Goal: Task Accomplishment & Management: Complete application form

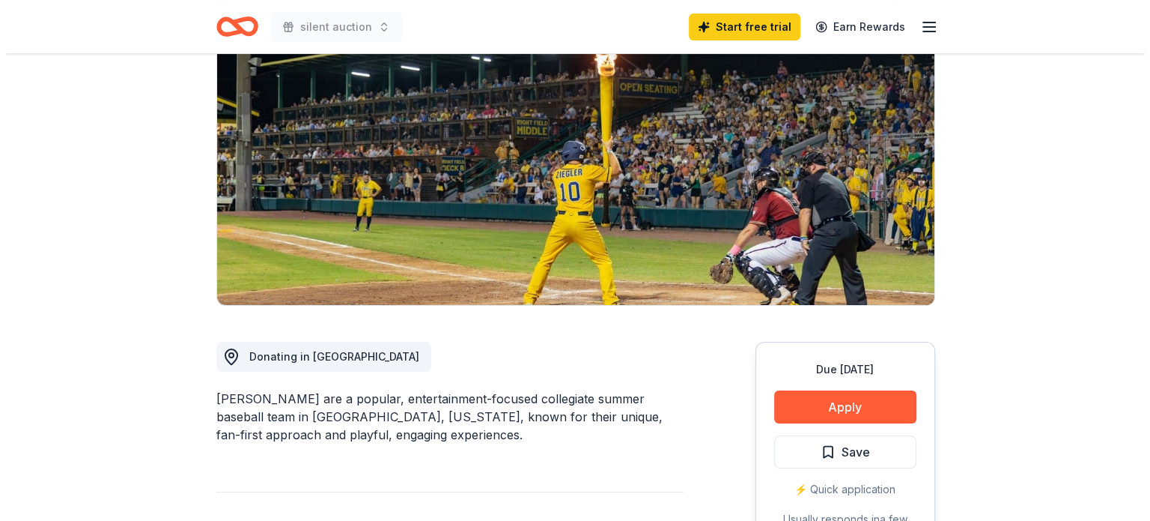
scroll to position [300, 0]
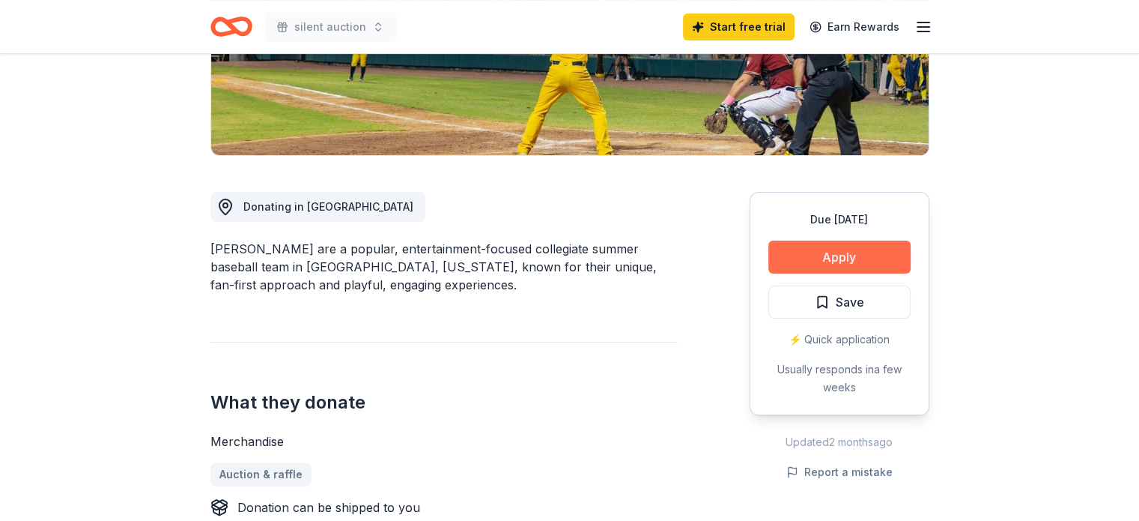
click at [825, 265] on button "Apply" at bounding box center [839, 256] width 142 height 33
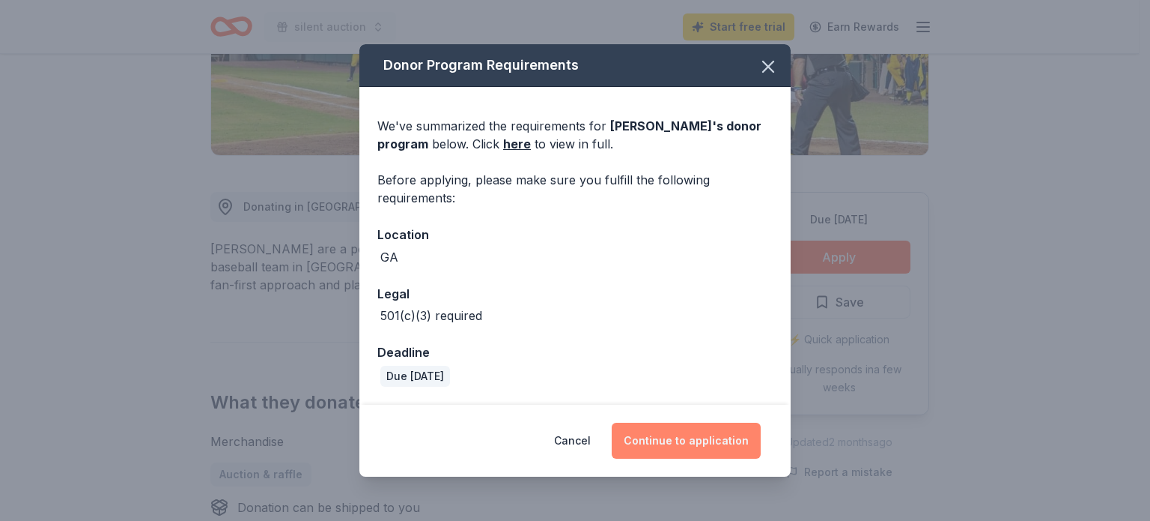
click at [679, 446] on button "Continue to application" at bounding box center [686, 440] width 149 height 36
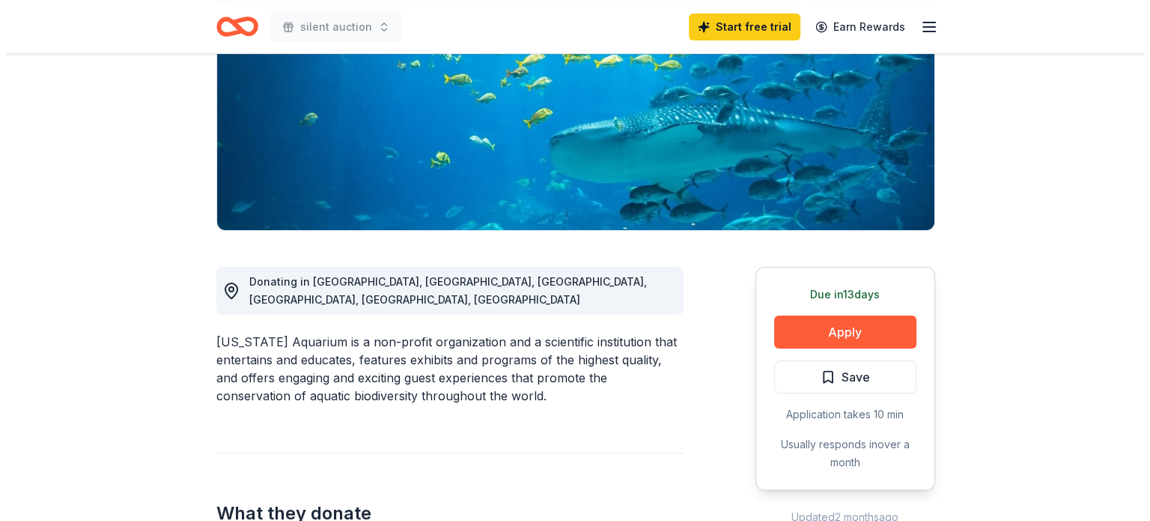
scroll to position [374, 0]
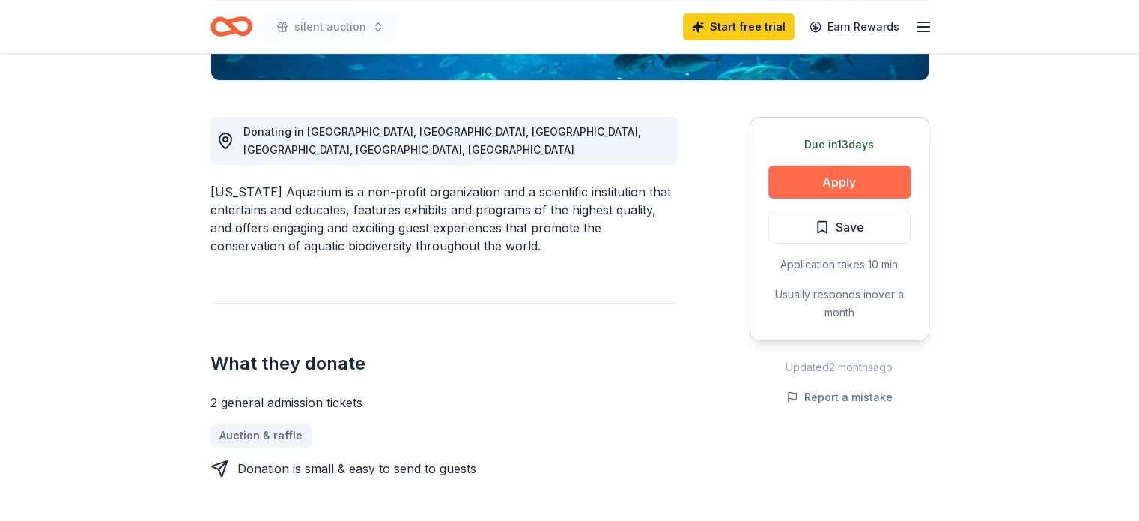
click at [816, 178] on button "Apply" at bounding box center [839, 182] width 142 height 33
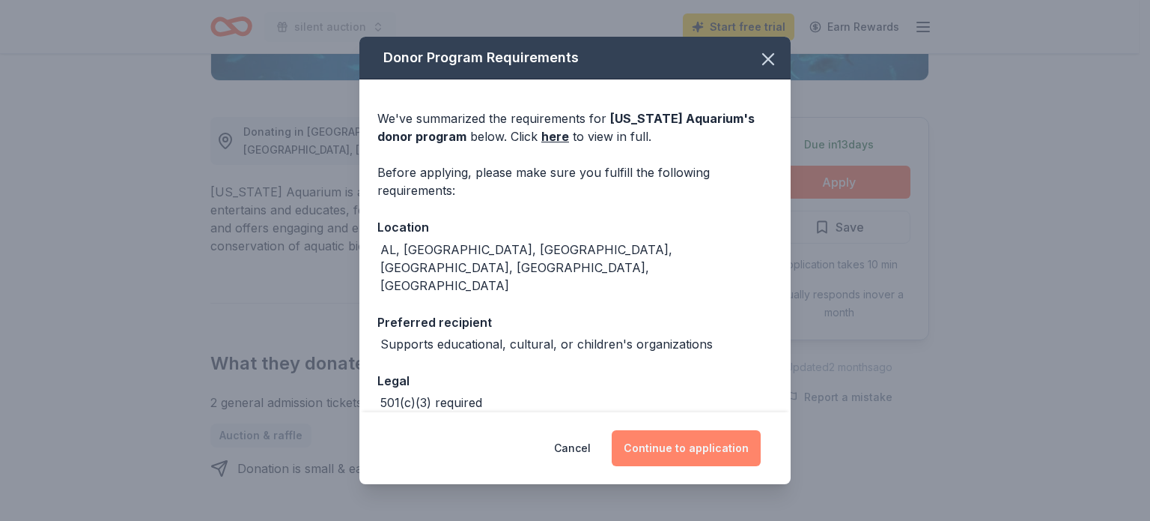
click at [684, 434] on button "Continue to application" at bounding box center [686, 448] width 149 height 36
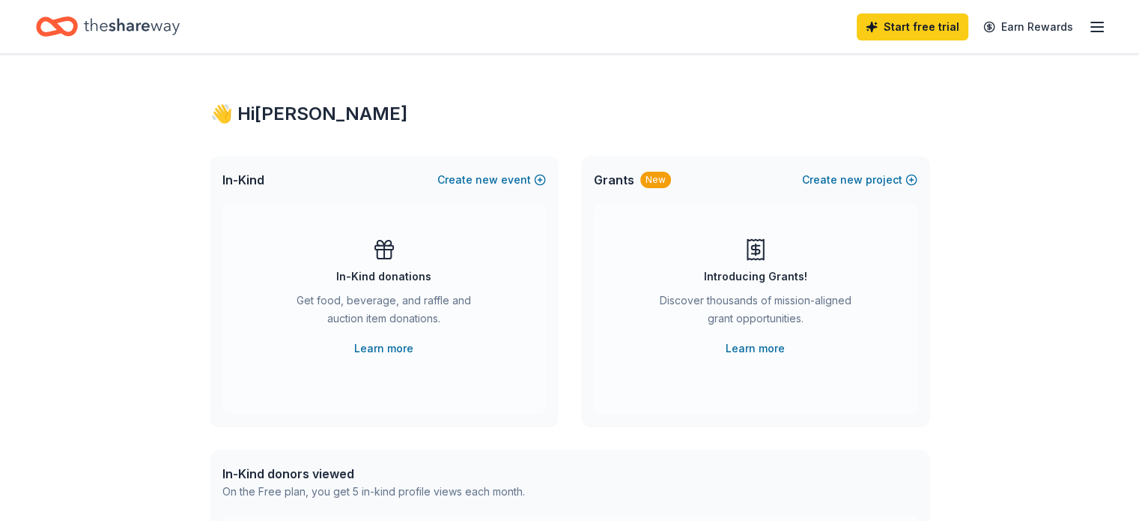
click at [1088, 20] on icon "button" at bounding box center [1097, 27] width 18 height 18
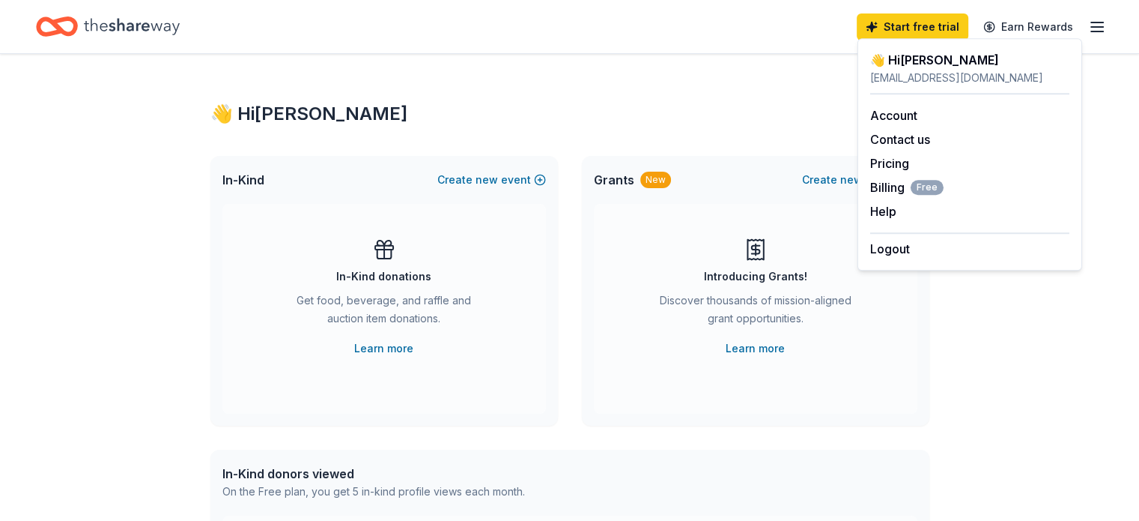
click at [259, 57] on div "👋 Hi DANA In-Kind Create new event In-Kind donations Get food, beverage, and ra…" at bounding box center [569, 491] width 767 height 875
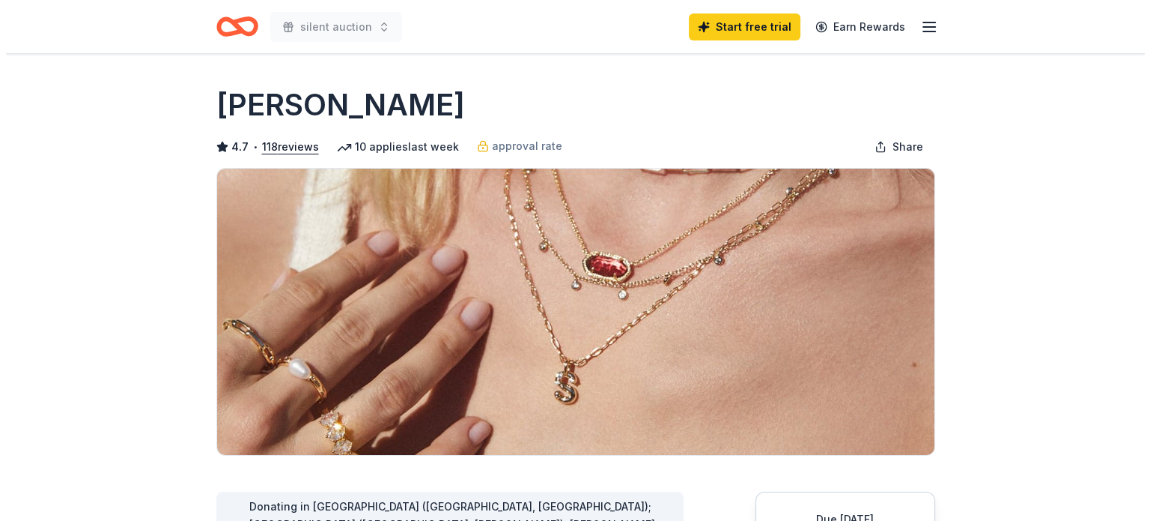
scroll to position [449, 0]
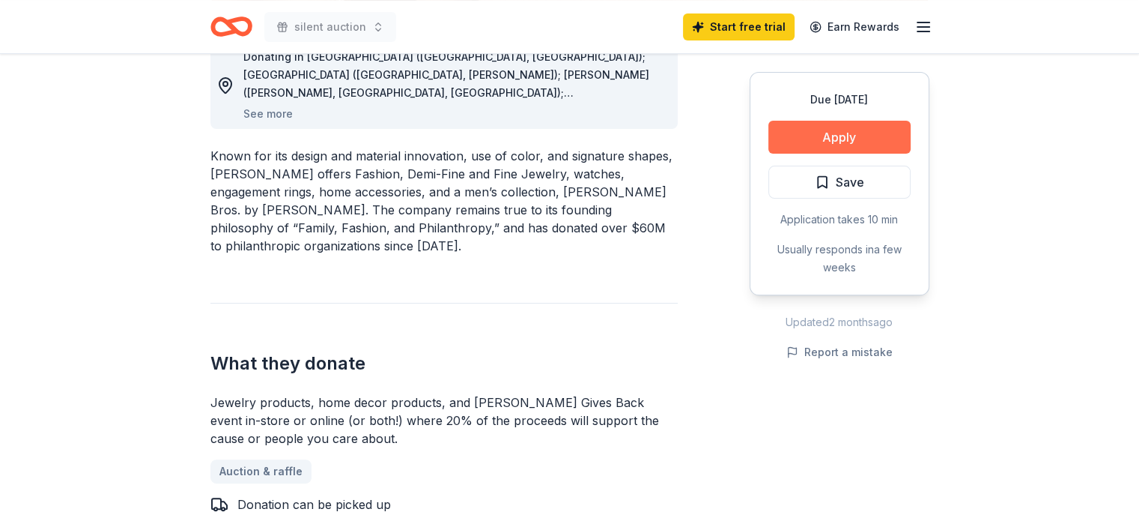
click at [876, 127] on button "Apply" at bounding box center [839, 137] width 142 height 33
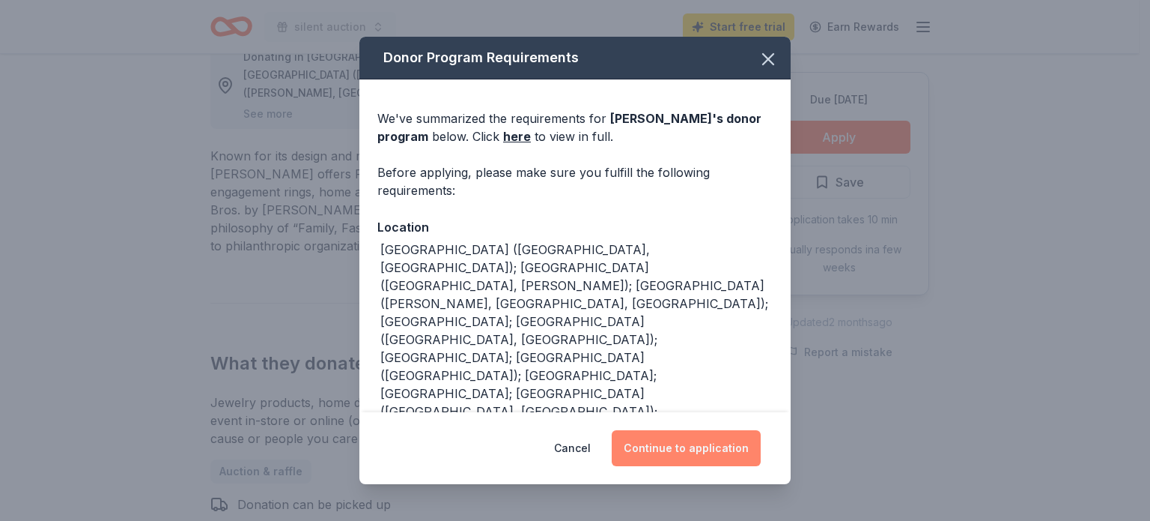
click at [671, 457] on button "Continue to application" at bounding box center [686, 448] width 149 height 36
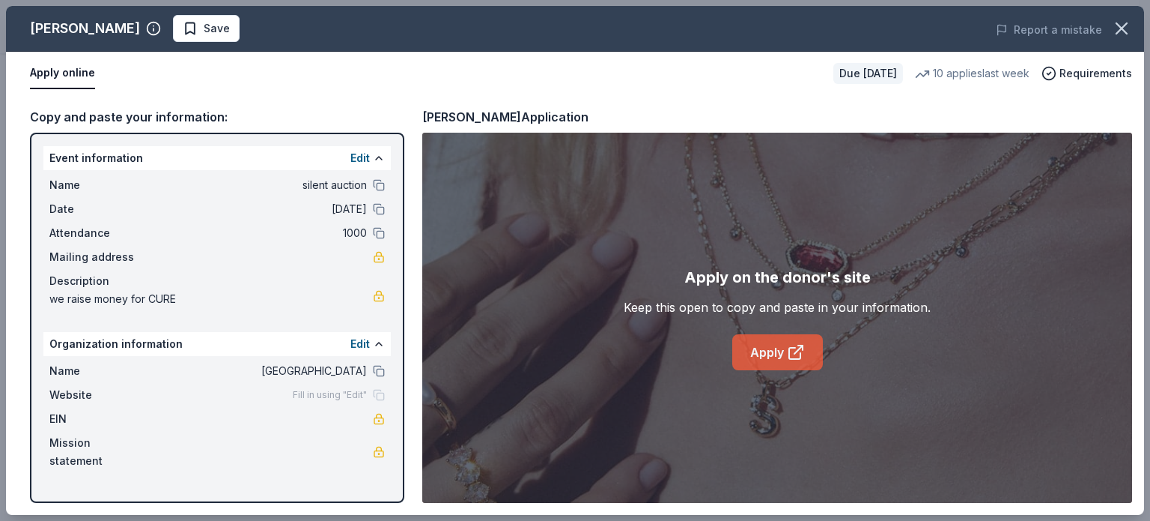
click at [765, 351] on link "Apply" at bounding box center [777, 352] width 91 height 36
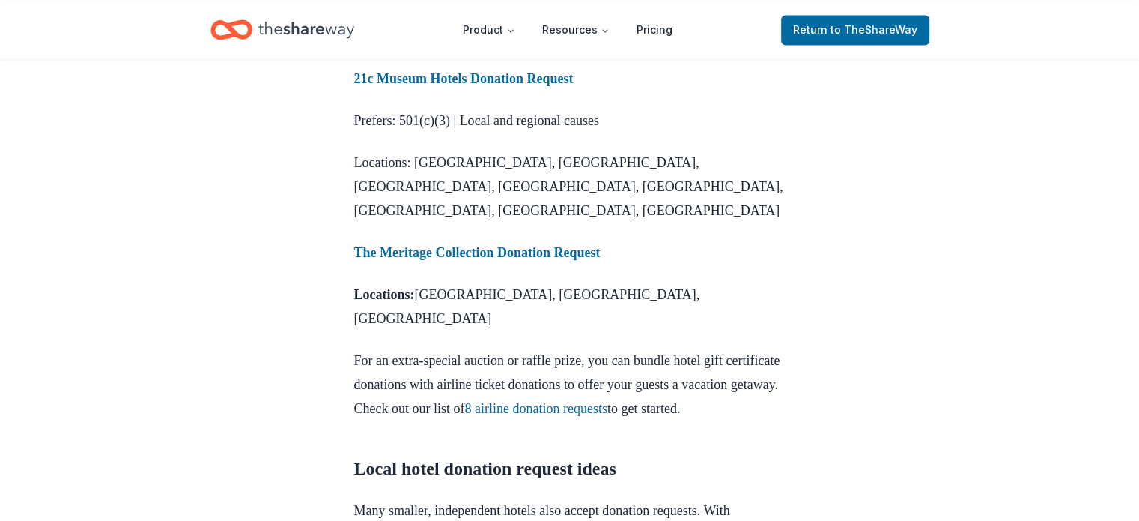
scroll to position [2556, 0]
